Goal: Find specific page/section: Find specific page/section

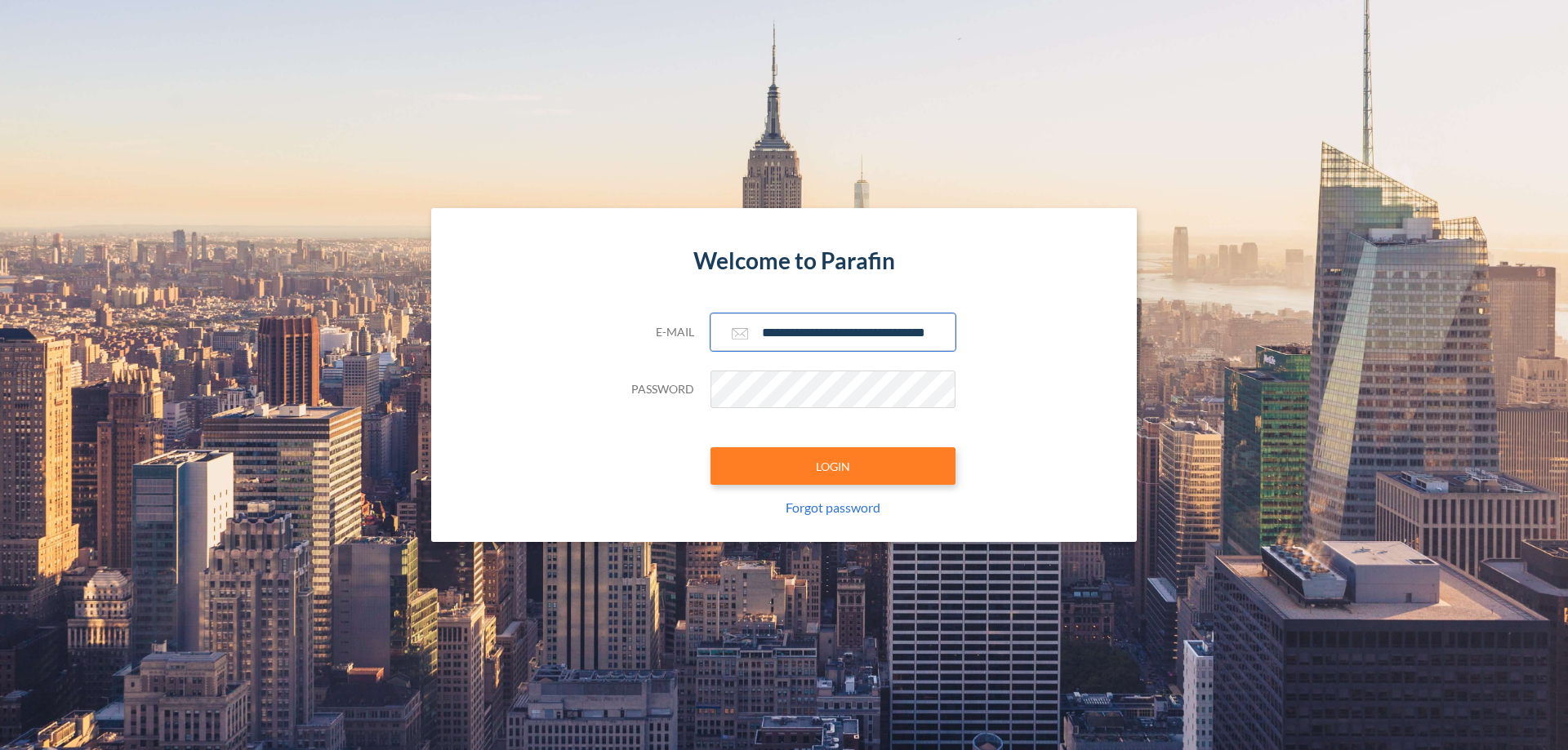
type input "**********"
click at [833, 466] on button "LOGIN" at bounding box center [833, 466] width 245 height 38
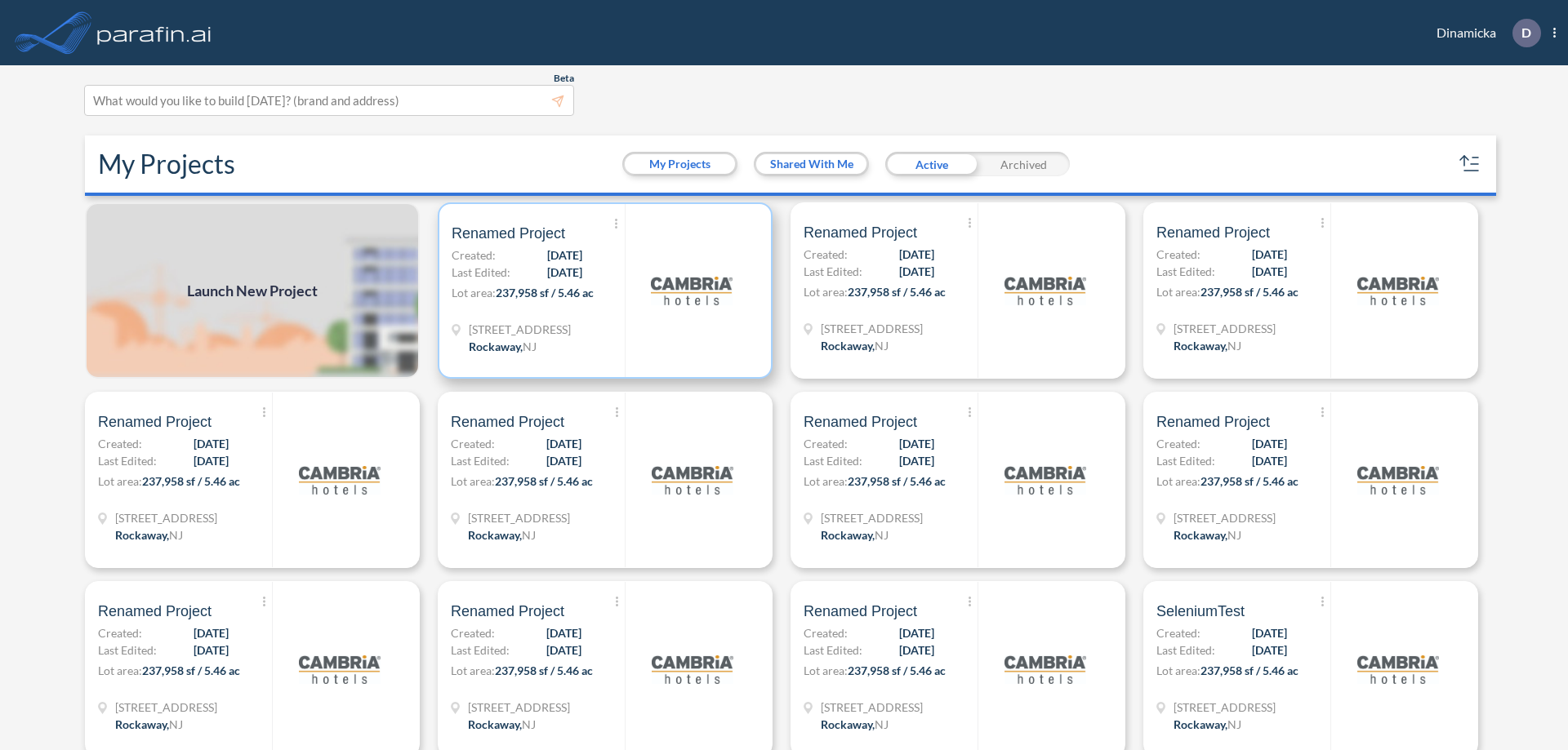
scroll to position [4, 0]
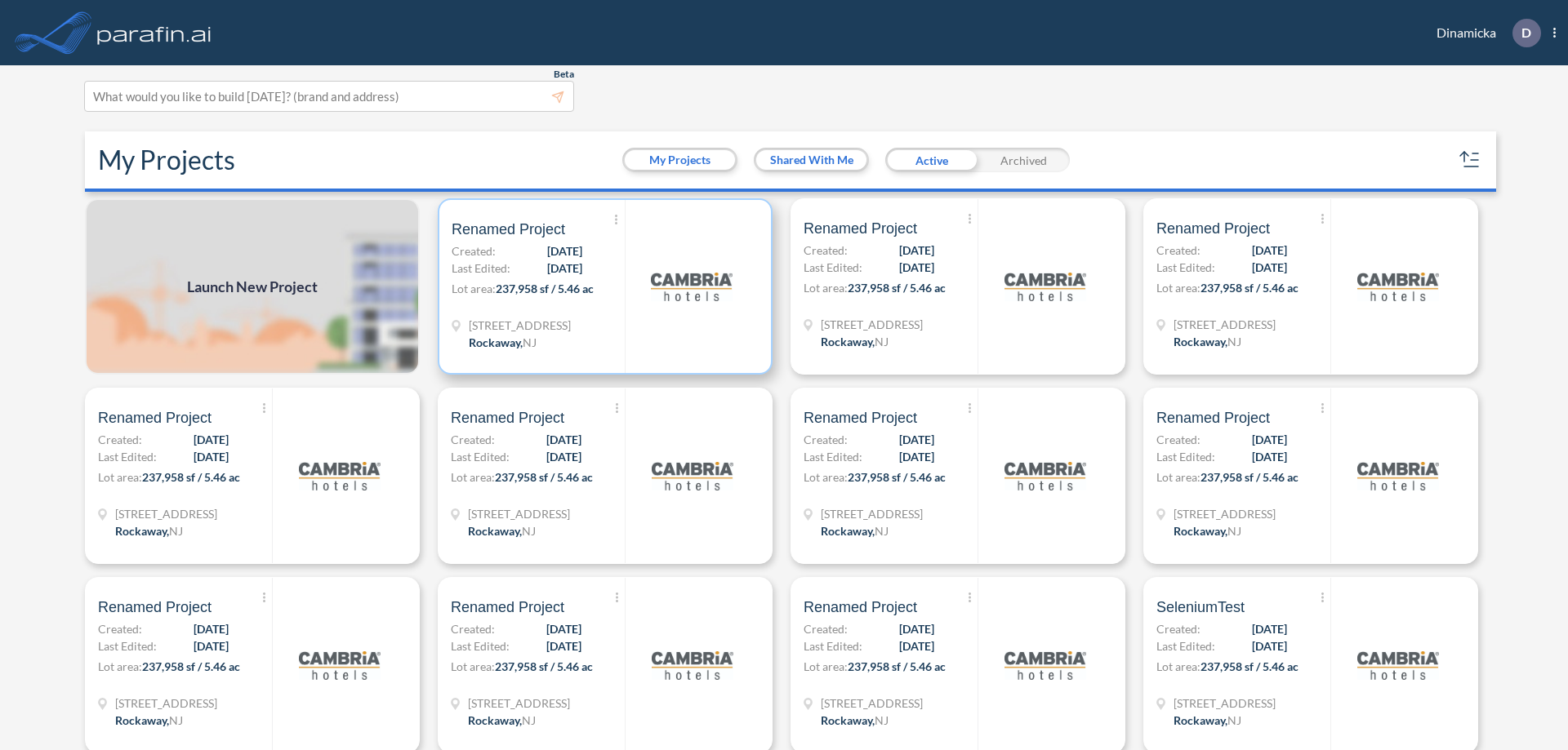
click at [601, 287] on p "Lot area: 237,958 sf / 5.46 ac" at bounding box center [538, 292] width 173 height 24
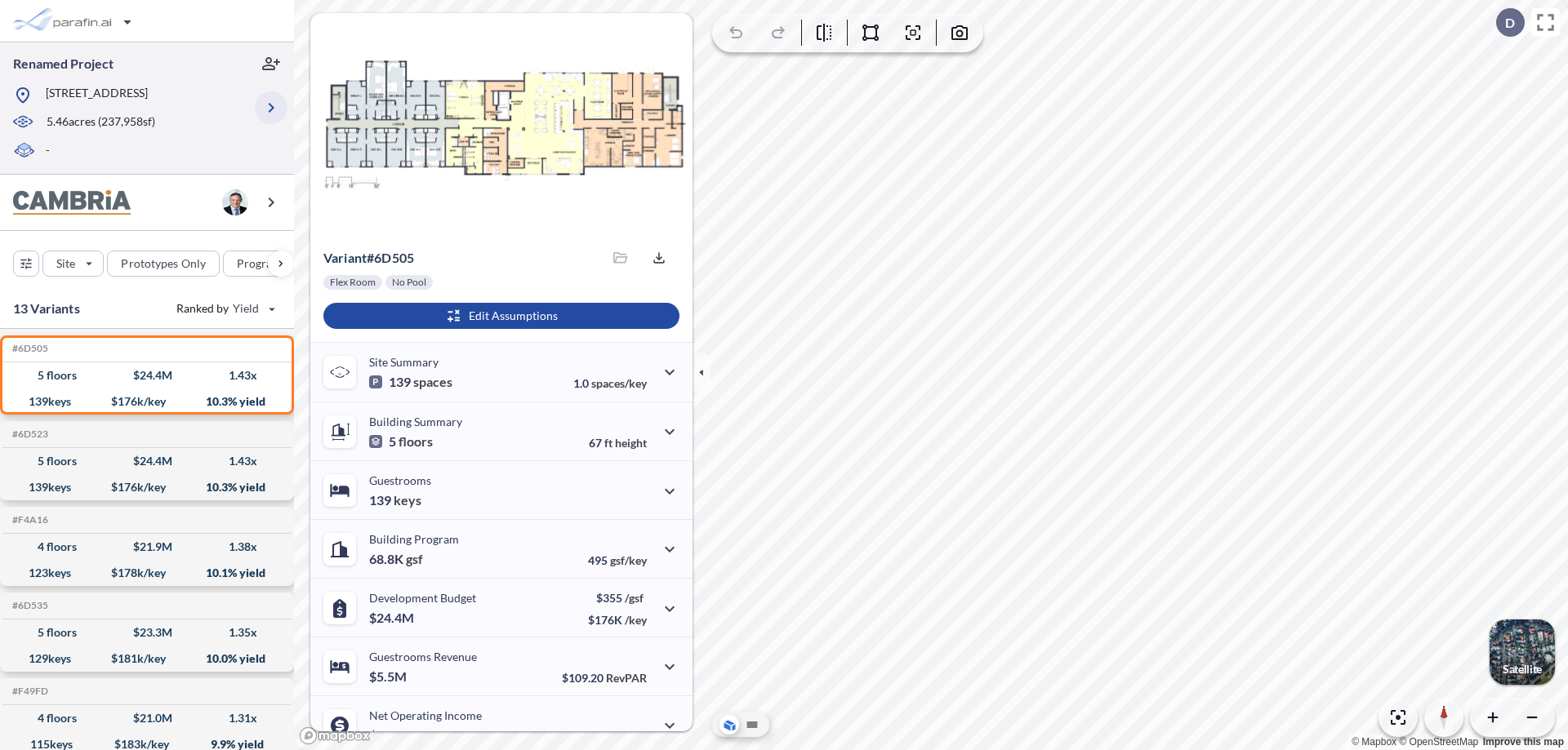
click at [271, 108] on icon "button" at bounding box center [271, 107] width 20 height 20
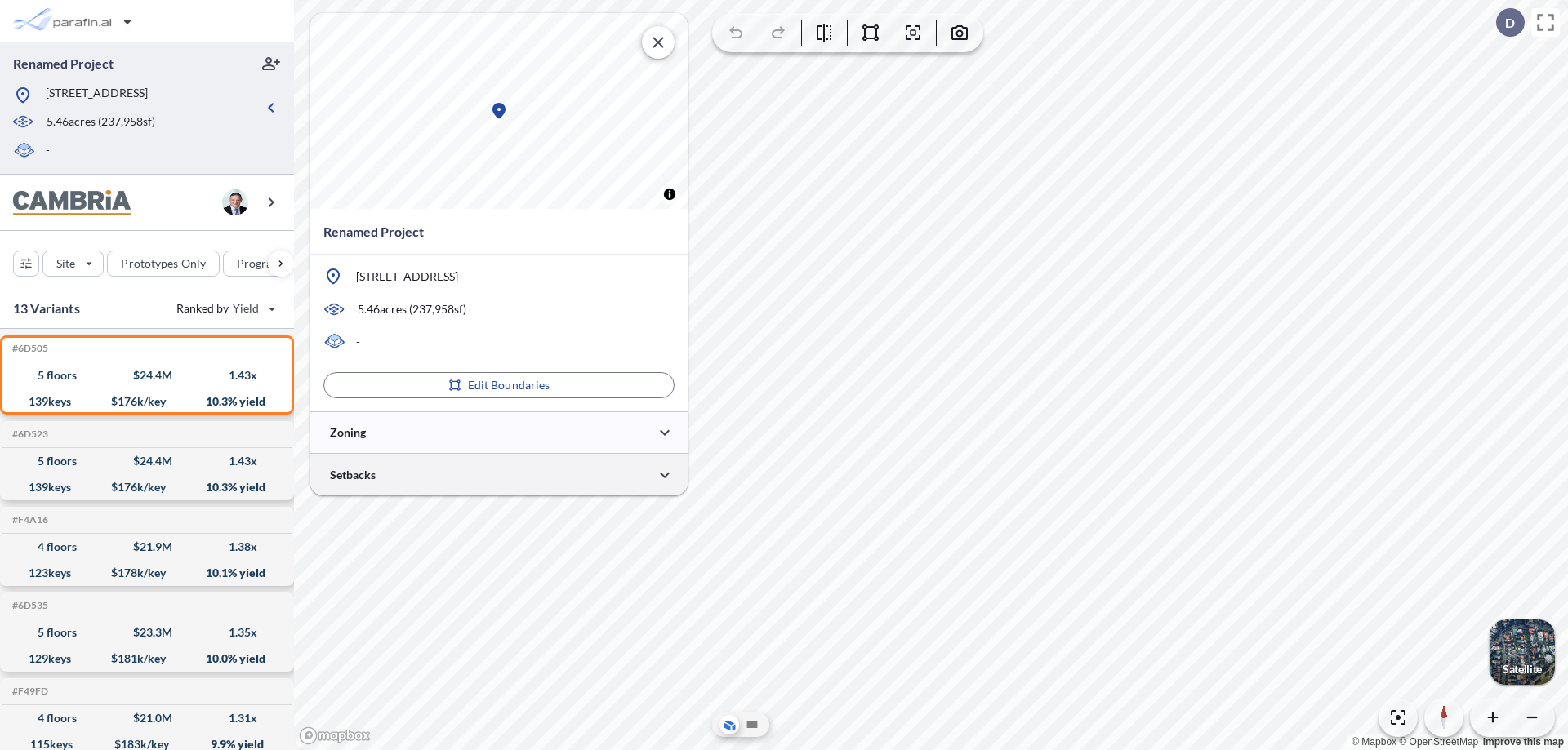
click at [499, 474] on div at bounding box center [499, 474] width 377 height 41
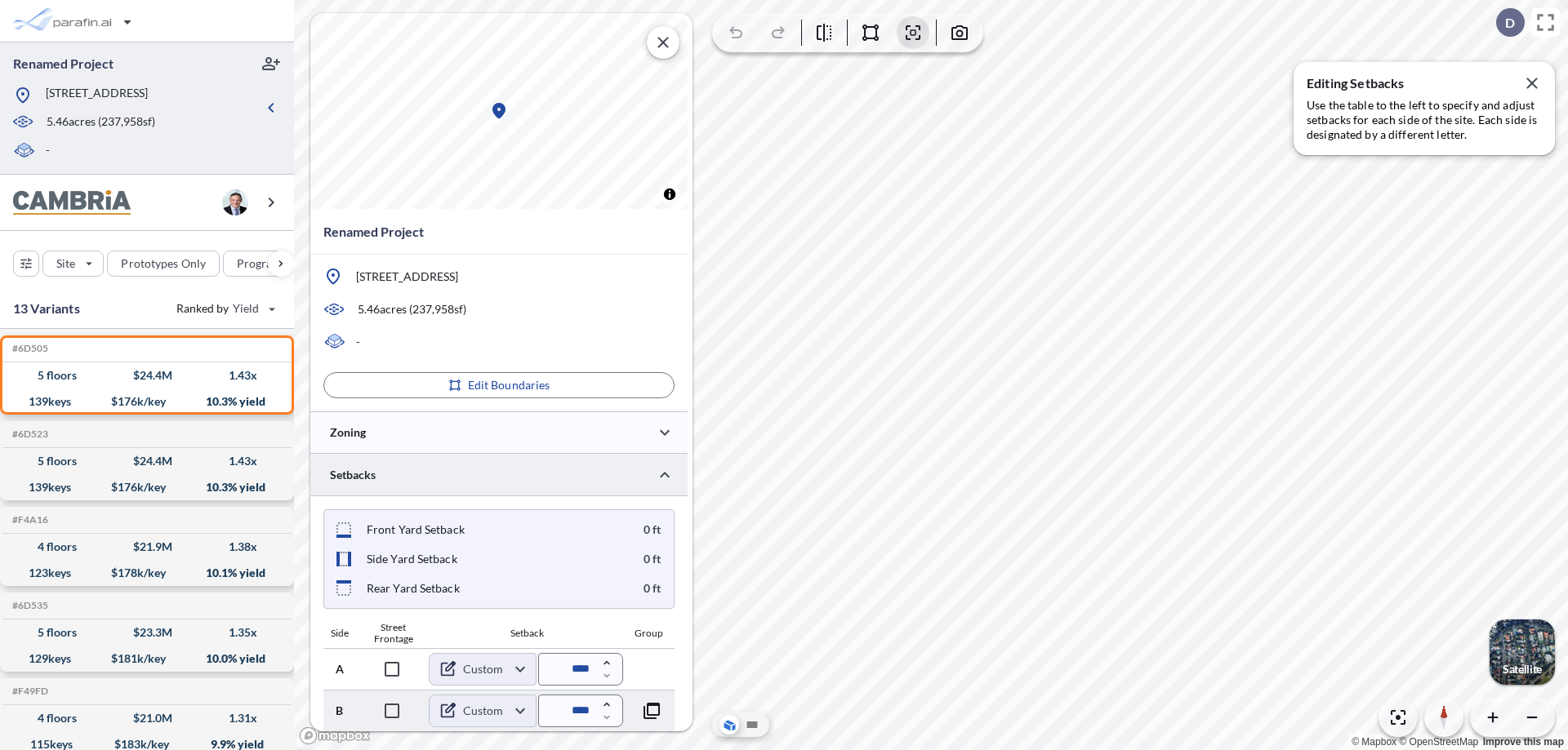
scroll to position [629, 0]
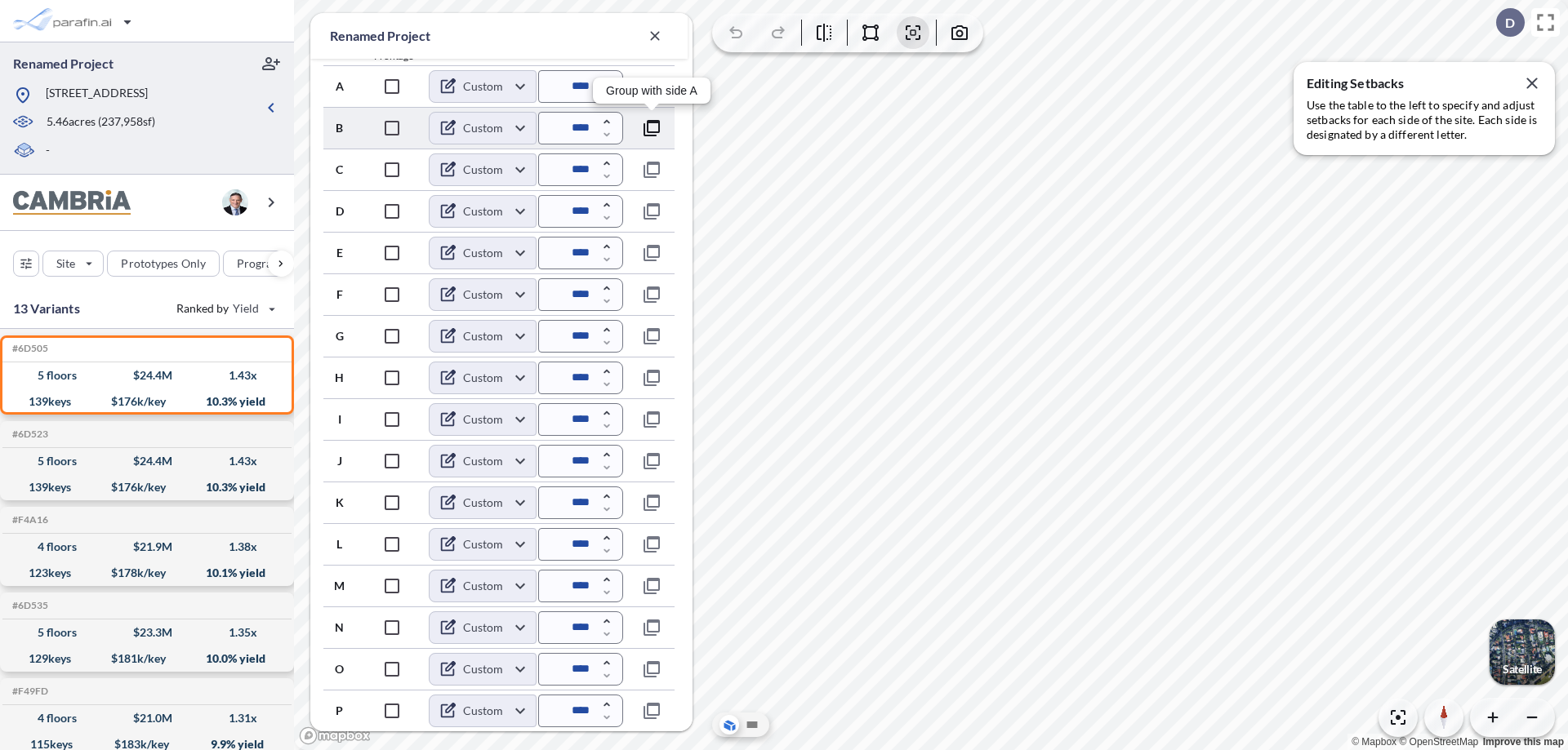
click at [651, 127] on icon "button" at bounding box center [651, 128] width 20 height 20
